Goal: Transaction & Acquisition: Purchase product/service

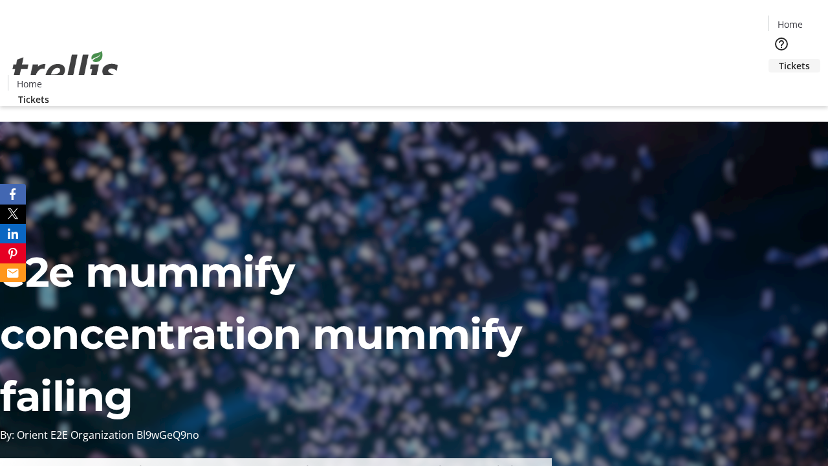
click at [779, 59] on span "Tickets" at bounding box center [794, 66] width 31 height 14
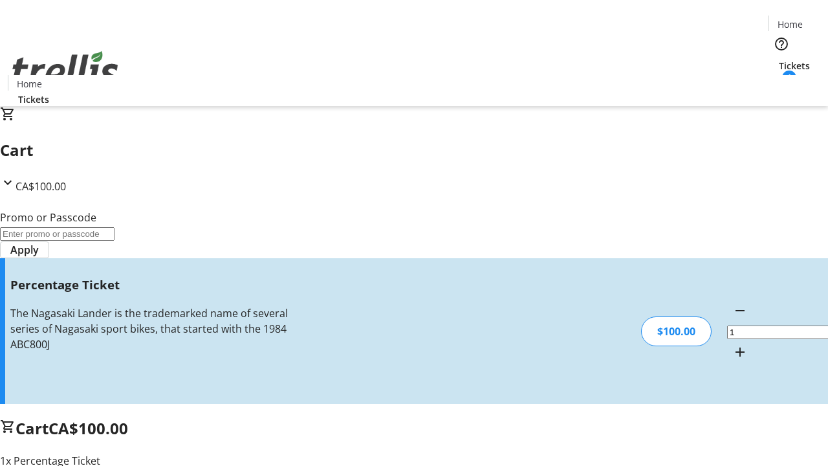
type input "BAR"
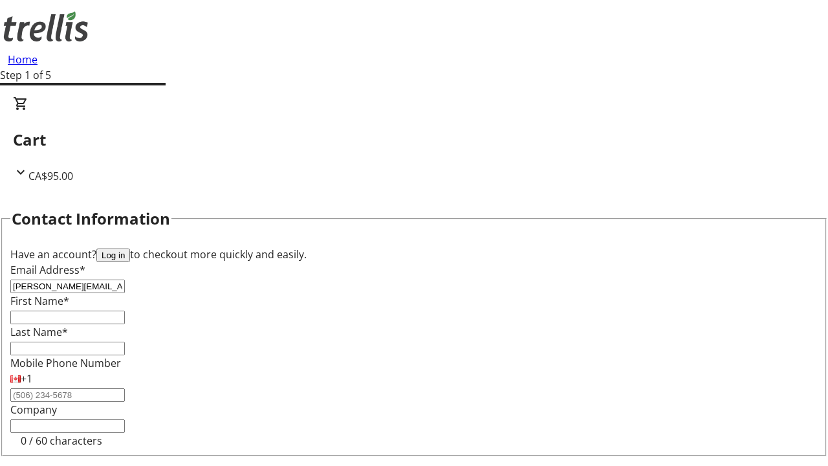
type input "[PERSON_NAME][EMAIL_ADDRESS][DOMAIN_NAME]"
type input "[PERSON_NAME]"
type input "Toy"
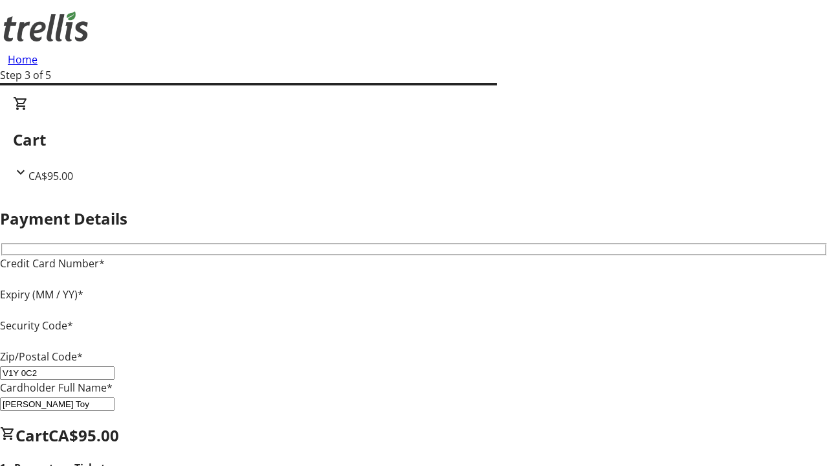
type input "V1Y 0C2"
